Goal: Find contact information: Find contact information

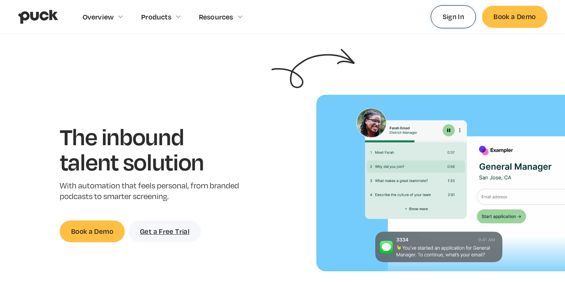
click at [463, 18] on link "Sign In" at bounding box center [454, 16] width 46 height 23
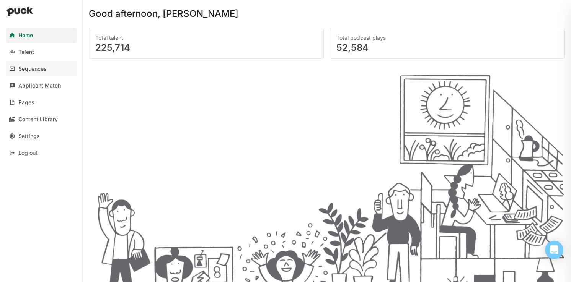
click at [29, 67] on div "Sequences" at bounding box center [32, 69] width 28 height 7
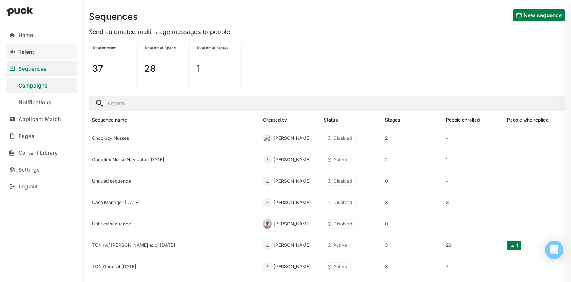
click at [32, 51] on div "Talent" at bounding box center [26, 52] width 16 height 7
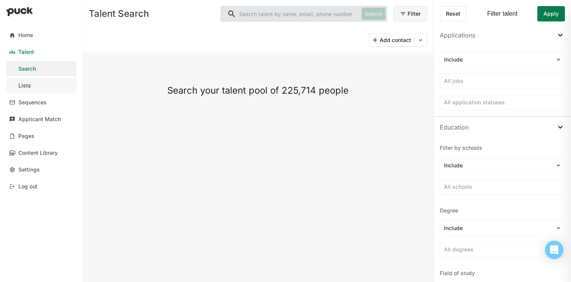
click at [41, 82] on link "Lists" at bounding box center [41, 85] width 70 height 15
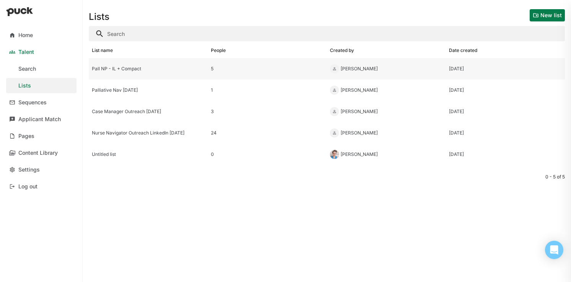
click at [164, 70] on div "Pall NP - IL + Compact" at bounding box center [148, 68] width 113 height 5
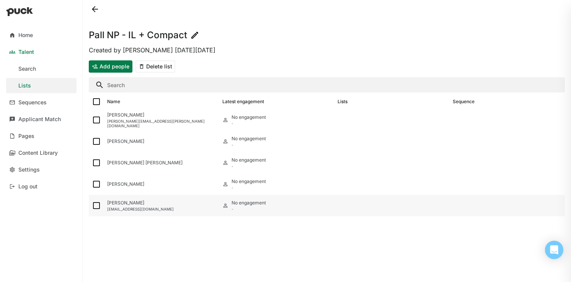
click at [159, 208] on div "njmarcky@yahoo.com" at bounding box center [161, 209] width 109 height 5
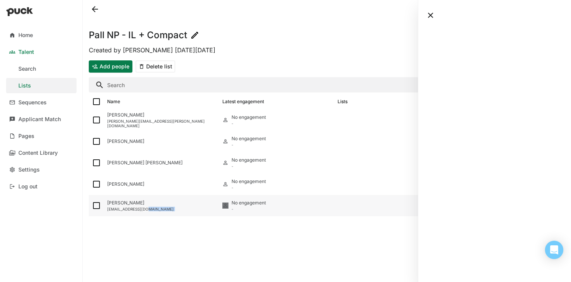
click at [159, 208] on div "njmarcky@yahoo.com" at bounding box center [161, 209] width 109 height 5
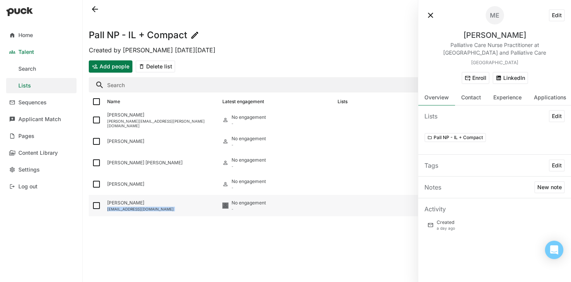
drag, startPoint x: 90, startPoint y: 221, endPoint x: 112, endPoint y: 210, distance: 24.6
click at [112, 210] on div "njmarcky@yahoo.com" at bounding box center [161, 209] width 109 height 5
copy div "njmarcky@yahoo.com"
click at [130, 147] on div "Sarah Hylinski" at bounding box center [161, 141] width 115 height 21
click at [129, 141] on div "Sarah Hylinski" at bounding box center [161, 141] width 109 height 5
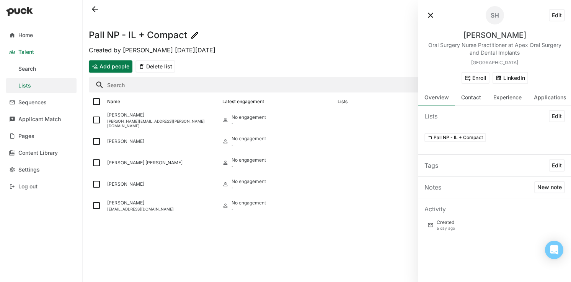
click at [431, 15] on button at bounding box center [430, 15] width 12 height 12
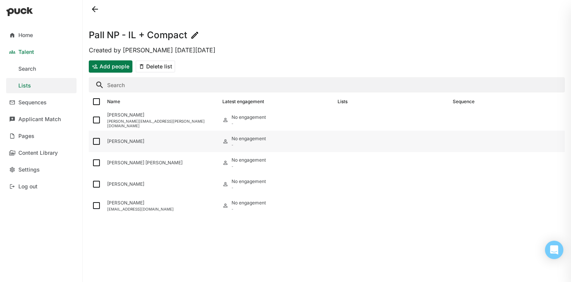
click at [118, 140] on div "Sarah Hylinski" at bounding box center [161, 141] width 109 height 5
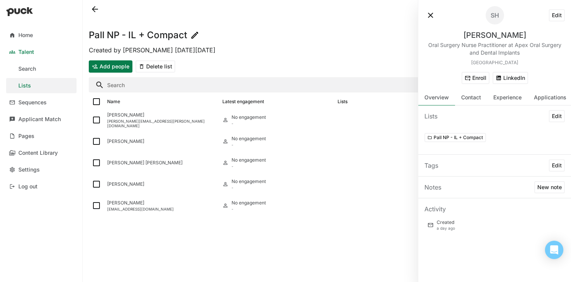
click at [508, 80] on button "LinkedIn" at bounding box center [510, 78] width 36 height 12
click at [136, 161] on div "Rachel Renee" at bounding box center [161, 162] width 109 height 5
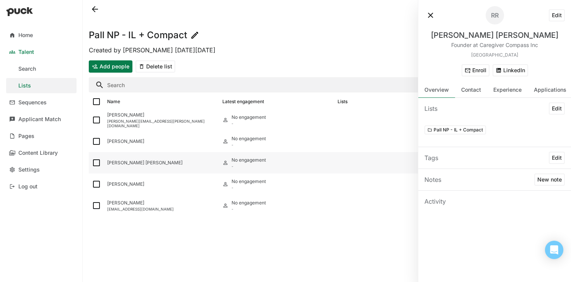
click at [129, 163] on div "Rachel Renee" at bounding box center [161, 162] width 109 height 5
click at [516, 69] on button "LinkedIn" at bounding box center [510, 70] width 36 height 12
click at [124, 187] on div "Tori Timmons" at bounding box center [161, 184] width 109 height 5
click at [520, 68] on button "LinkedIn" at bounding box center [510, 70] width 36 height 12
